Goal: Transaction & Acquisition: Purchase product/service

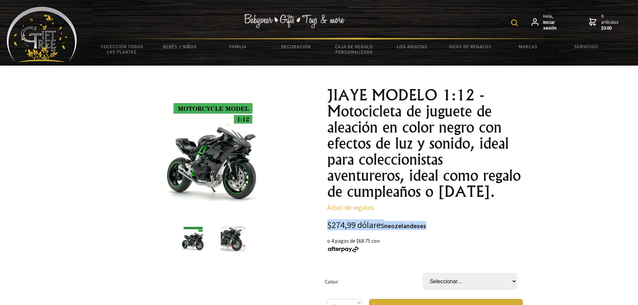
drag, startPoint x: 322, startPoint y: 227, endPoint x: 429, endPoint y: 227, distance: 107.1
copy div "$274,99 dólares neozelandeses"
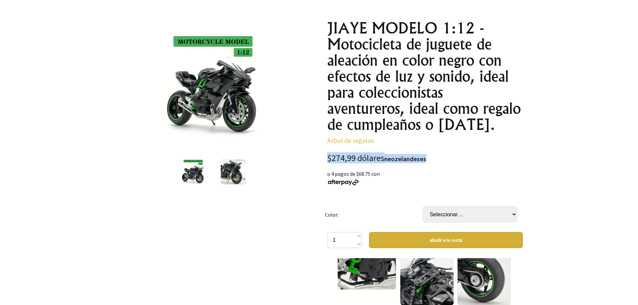
click at [498, 150] on div "JIAYE MODELO 1:12 - Motocicleta de juguete de aleación en color negro con efect…" at bounding box center [424, 278] width 195 height 517
drag, startPoint x: 400, startPoint y: 145, endPoint x: 396, endPoint y: 146, distance: 3.7
click at [399, 145] on div "JIAYE MODELO 1:12 - Motocicleta de juguete de aleación en color negro con efect…" at bounding box center [424, 278] width 195 height 517
click at [373, 156] on font "$274,99 dólares" at bounding box center [355, 157] width 57 height 11
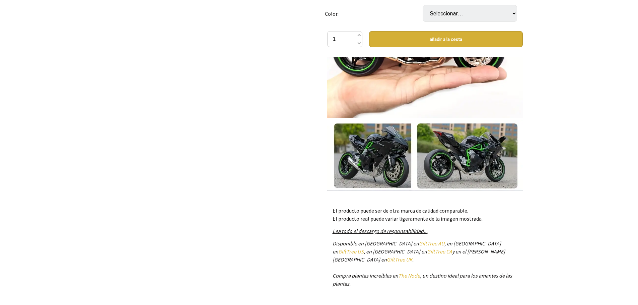
scroll to position [1618, 0]
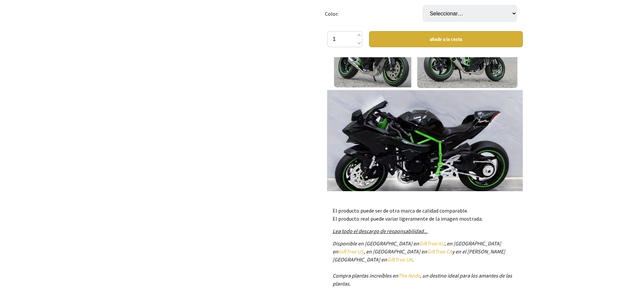
click at [420, 138] on img at bounding box center [424, 117] width 195 height 195
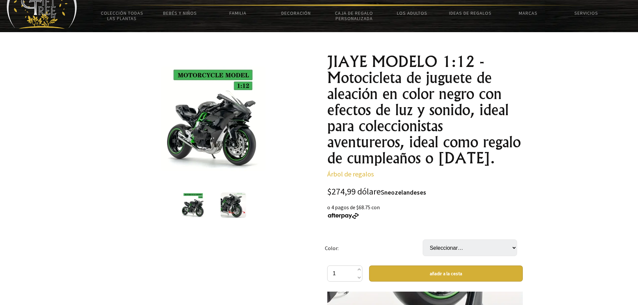
scroll to position [0, 0]
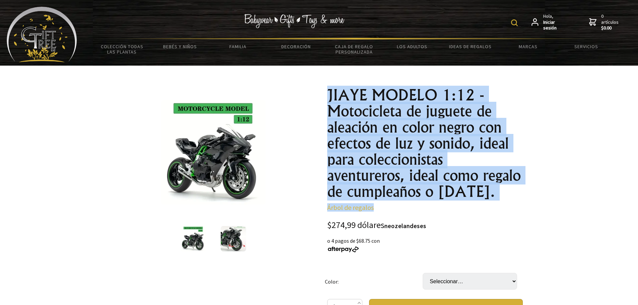
drag, startPoint x: 322, startPoint y: 95, endPoint x: 508, endPoint y: 200, distance: 213.3
copy div "JIAYE MODELO 1:12 - Motocicleta de juguete de aleación en color negro con efect…"
drag, startPoint x: 516, startPoint y: 193, endPoint x: 508, endPoint y: 192, distance: 8.1
click at [517, 193] on h1 "JIAYE MODELO 1:12 - Motocicleta de juguete de aleación en color negro con efect…" at bounding box center [424, 143] width 195 height 112
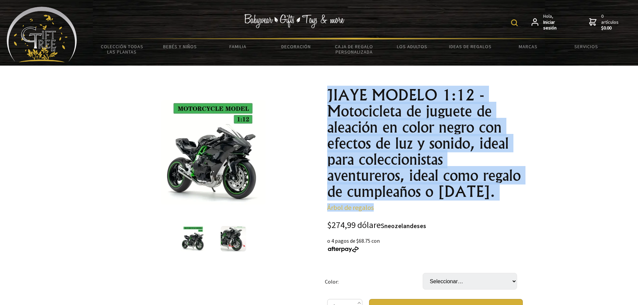
click at [501, 181] on font "JIAYE MODELO 1:12 - Motocicleta de juguete de aleación en color negro con efect…" at bounding box center [423, 143] width 193 height 115
click at [503, 169] on font "JIAYE MODELO 1:12 - Motocicleta de juguete de aleación en color negro con efect…" at bounding box center [423, 143] width 193 height 115
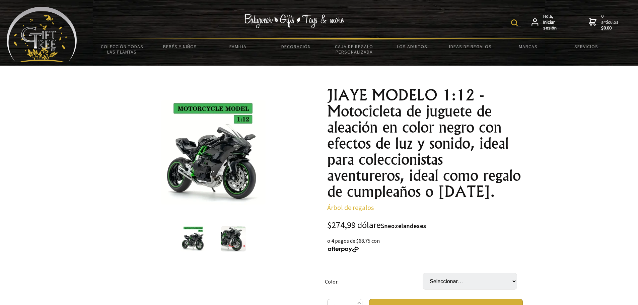
drag, startPoint x: 501, startPoint y: 190, endPoint x: 298, endPoint y: 71, distance: 235.4
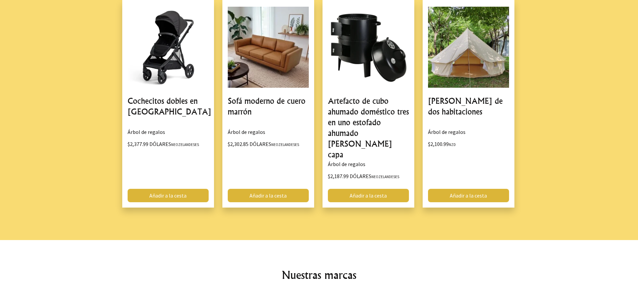
scroll to position [1056, 0]
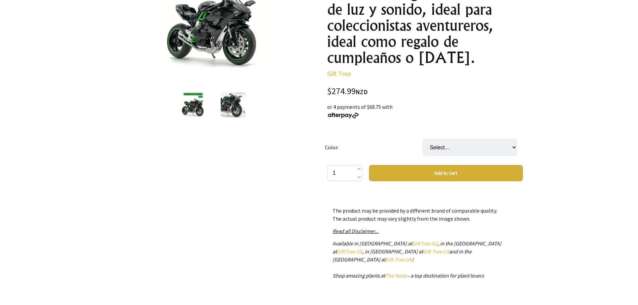
scroll to position [35, 0]
